Goal: Navigation & Orientation: Go to known website

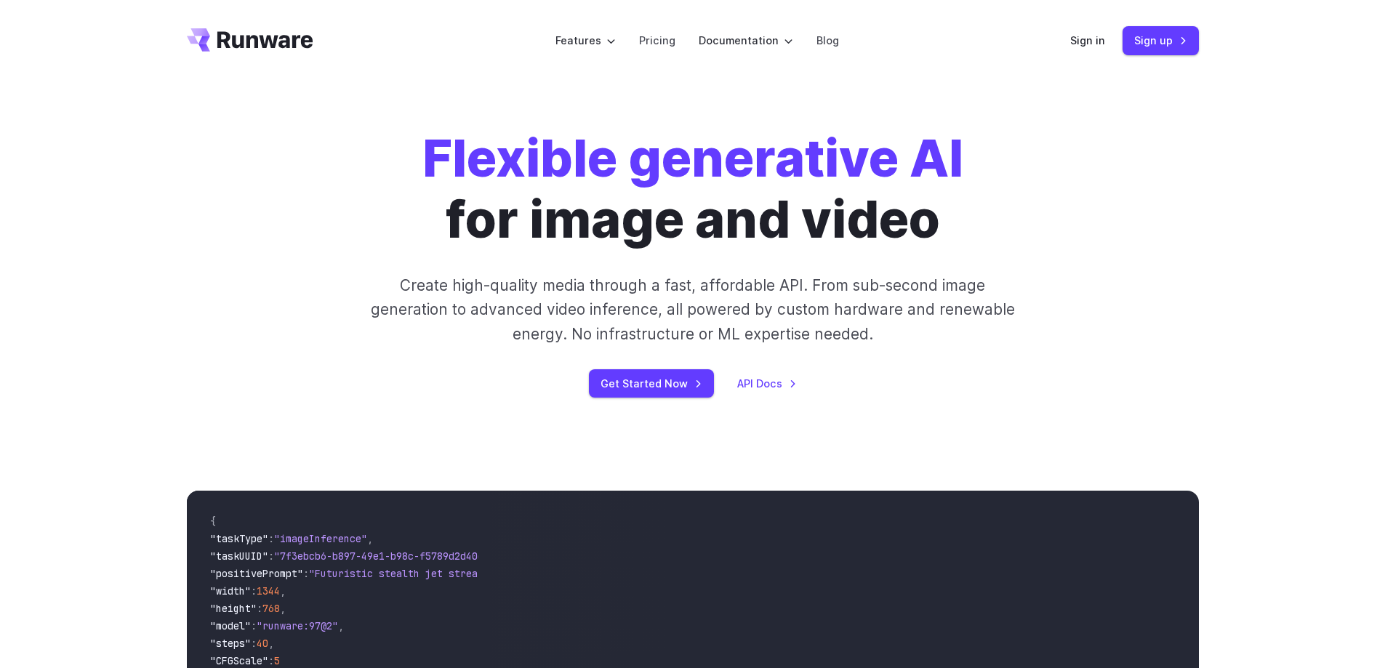
click at [1179, 464] on div "**********" at bounding box center [692, 638] width 1385 height 389
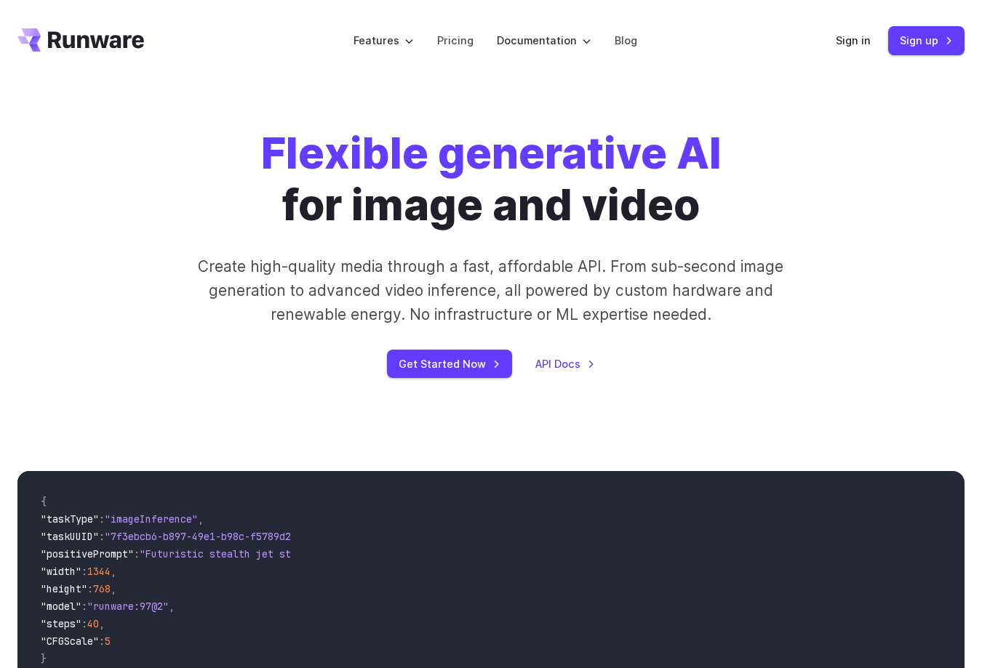
click at [911, 118] on div "Flexible generative AI for image and video Create high-quality media through a …" at bounding box center [491, 252] width 982 height 343
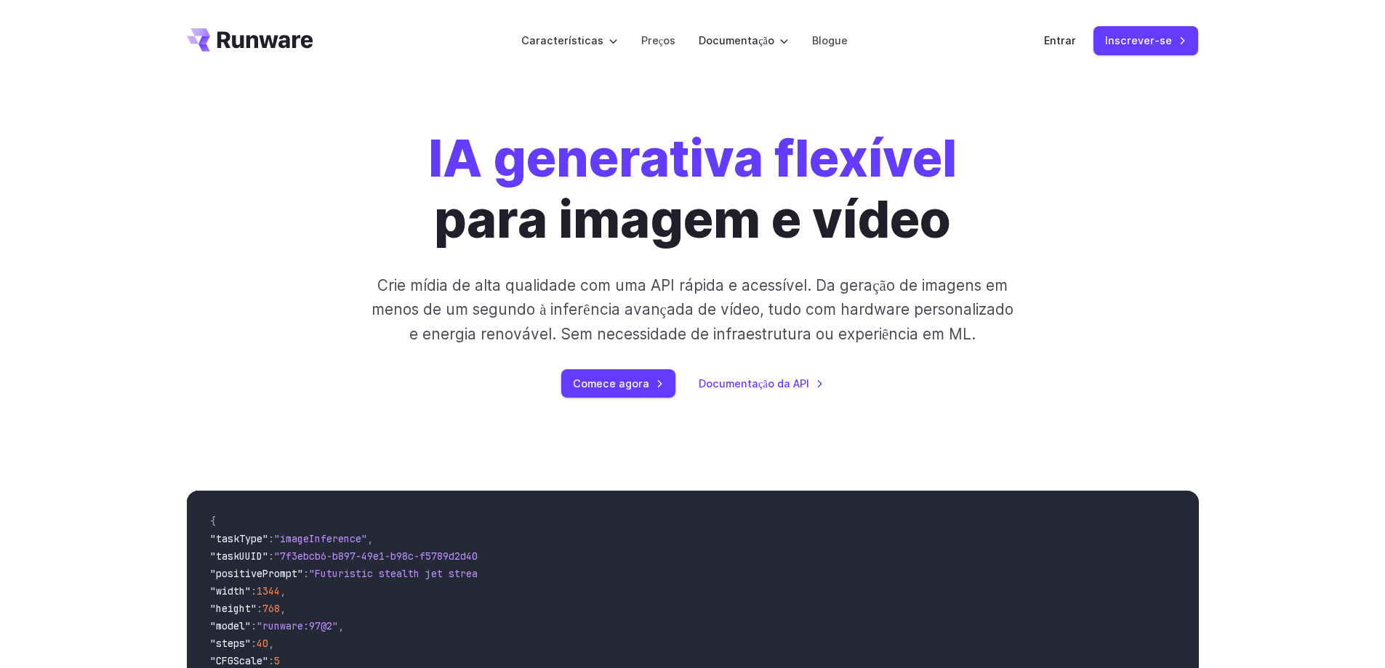
click at [1204, 164] on div "IA generativa flexível para imagem e vídeo Crie mídia de alta qualidade com uma…" at bounding box center [692, 263] width 1047 height 270
click at [1067, 47] on font "Entrar" at bounding box center [1060, 40] width 32 height 17
